Goal: Find specific page/section: Find specific page/section

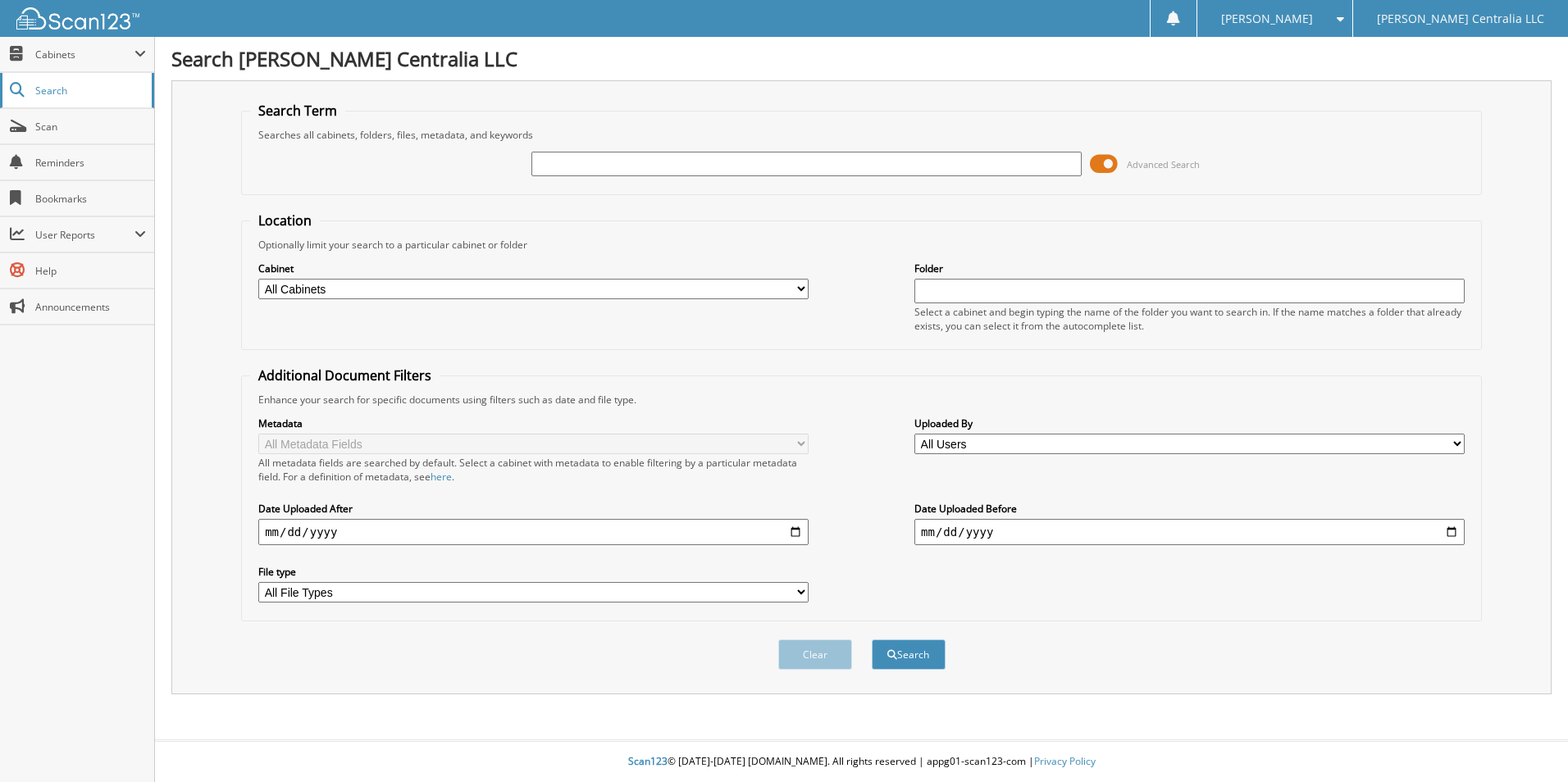
click at [71, 95] on span "Search" at bounding box center [89, 90] width 108 height 14
click at [69, 40] on span "Cabinets" at bounding box center [77, 55] width 154 height 35
drag, startPoint x: 69, startPoint y: 40, endPoint x: 59, endPoint y: 94, distance: 54.9
click at [59, 94] on span "My Company" at bounding box center [85, 89] width 121 height 14
